Goal: Navigation & Orientation: Find specific page/section

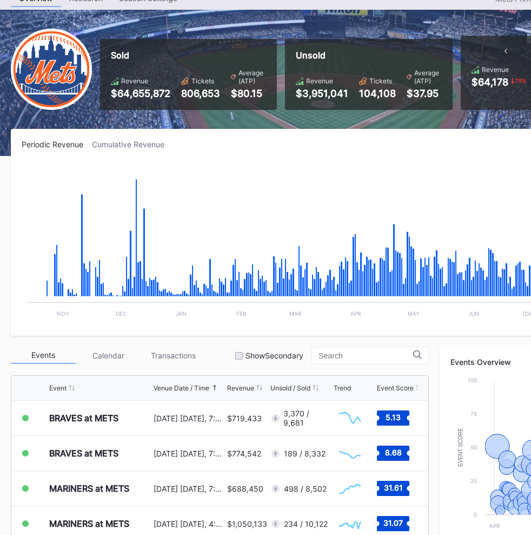
scroll to position [62, 0]
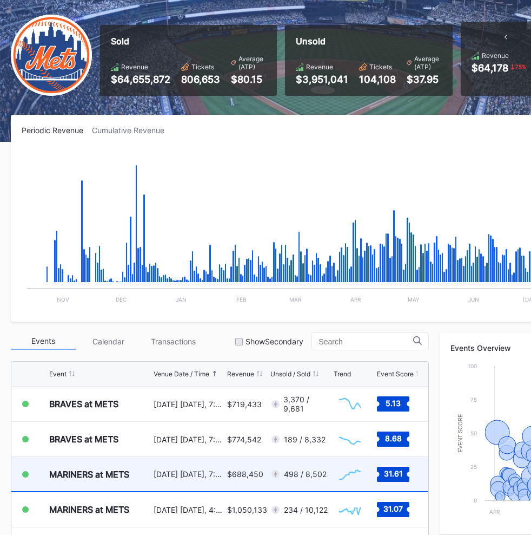
click at [169, 466] on div "[DATE] [DATE], 7:10PM" at bounding box center [189, 474] width 71 height 34
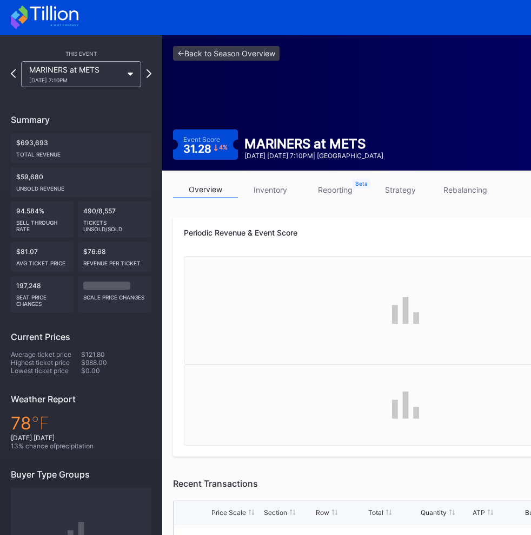
click at [250, 322] on div at bounding box center [406, 310] width 444 height 108
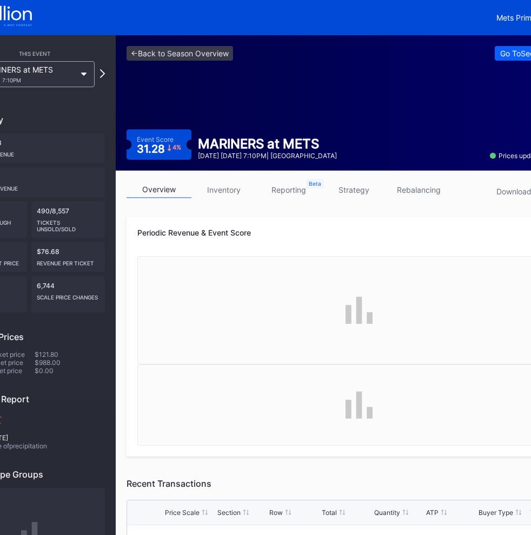
scroll to position [0, 118]
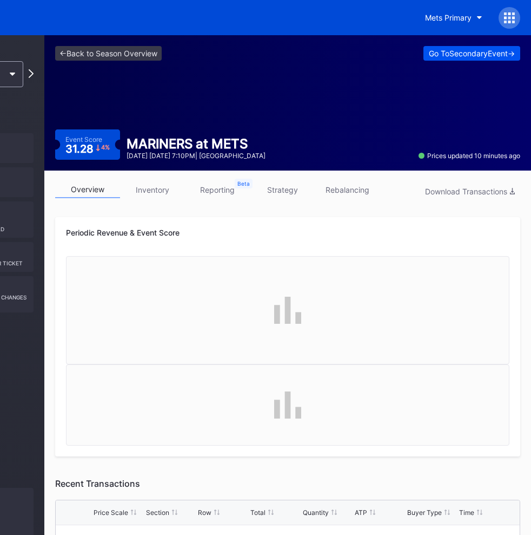
click at [463, 53] on div "Go To Secondary Event ->" at bounding box center [472, 53] width 86 height 9
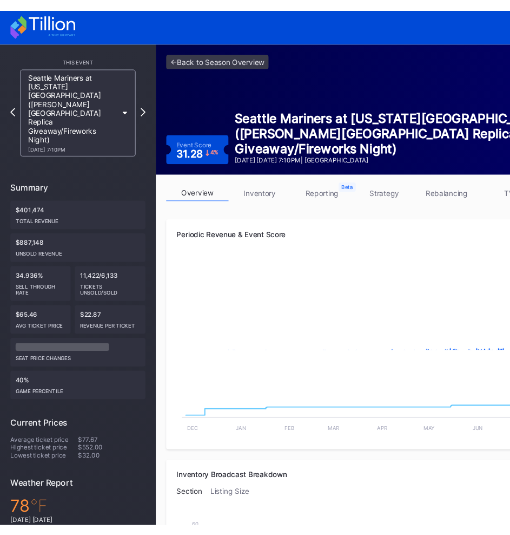
scroll to position [0, 118]
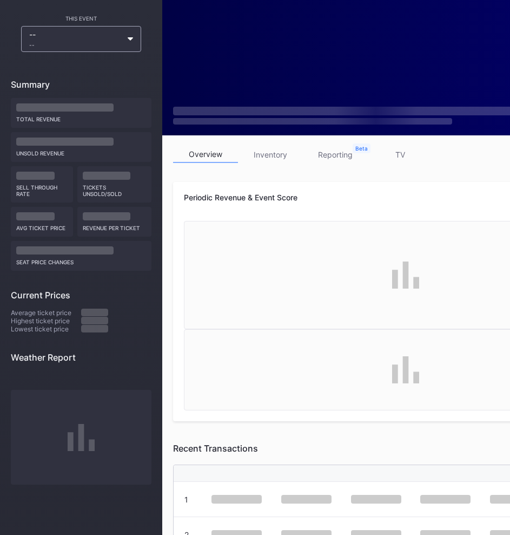
scroll to position [0, 118]
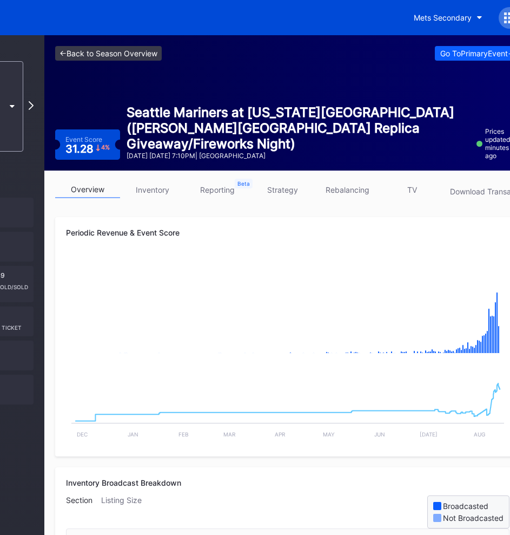
click at [100, 51] on link "<- Back to Season Overview" at bounding box center [108, 53] width 107 height 15
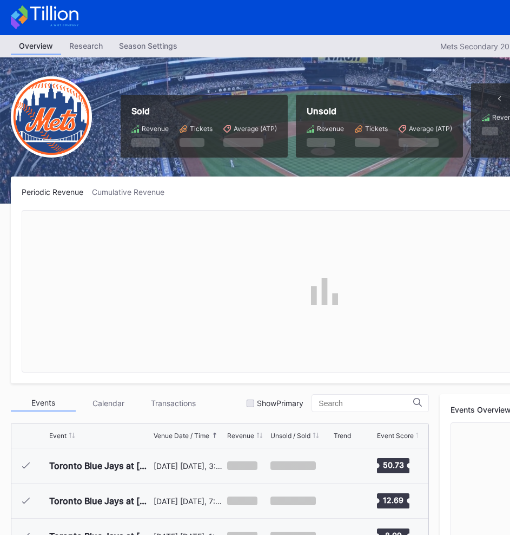
scroll to position [2110, 0]
